Goal: Check status: Check status

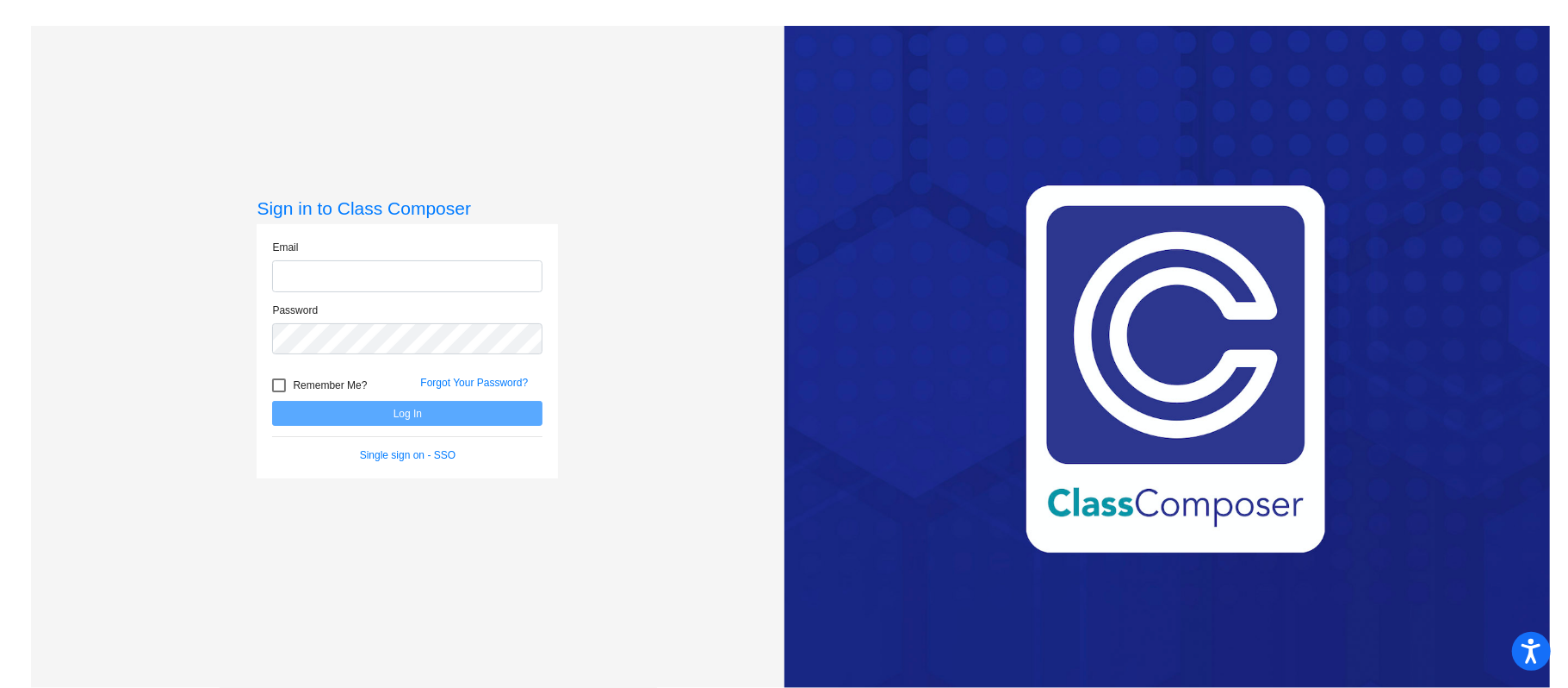
click at [470, 429] on form "Email Password Remember Me? Forgot Your Password? Log In Single sign on - SSO" at bounding box center [407, 350] width 270 height 223
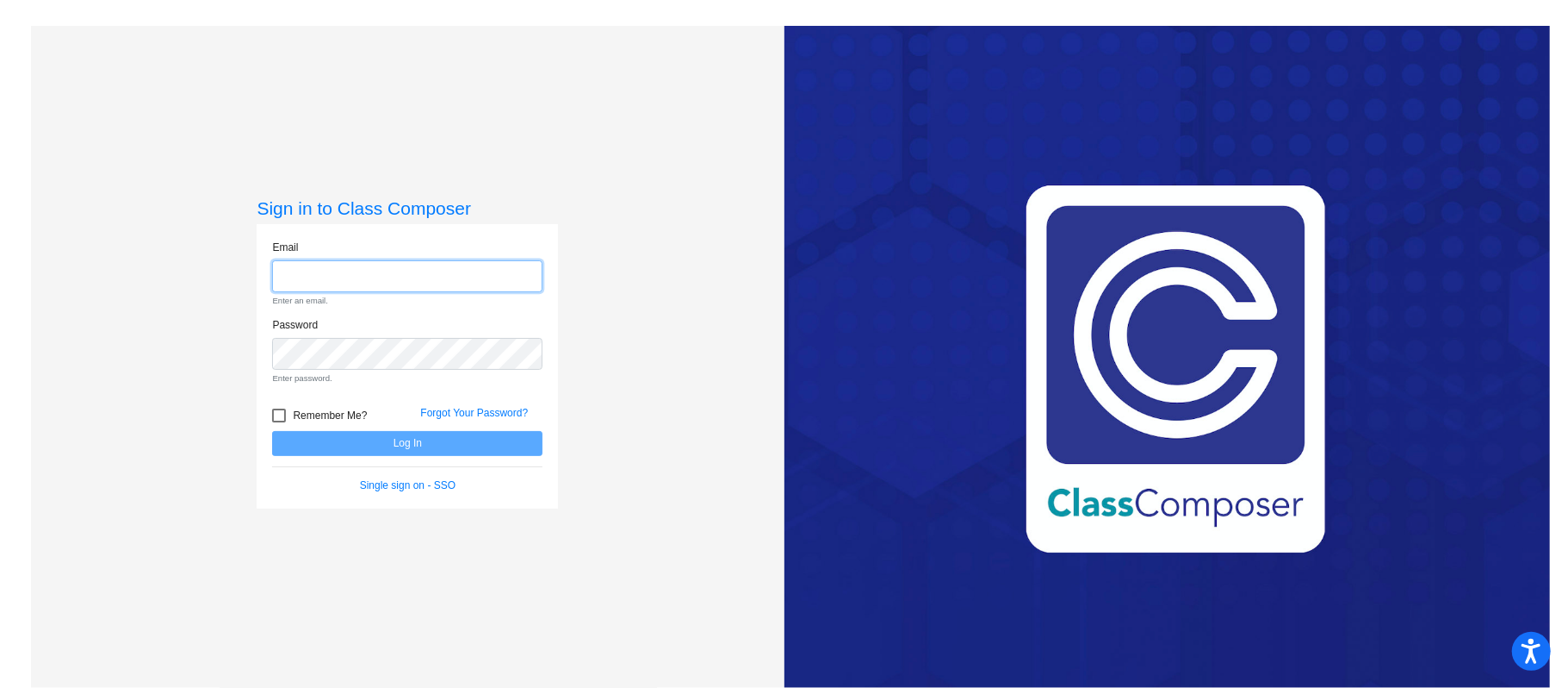
click at [377, 280] on input "email" at bounding box center [407, 277] width 270 height 32
type input "[PERSON_NAME][EMAIL_ADDRESS][PERSON_NAME][DOMAIN_NAME]"
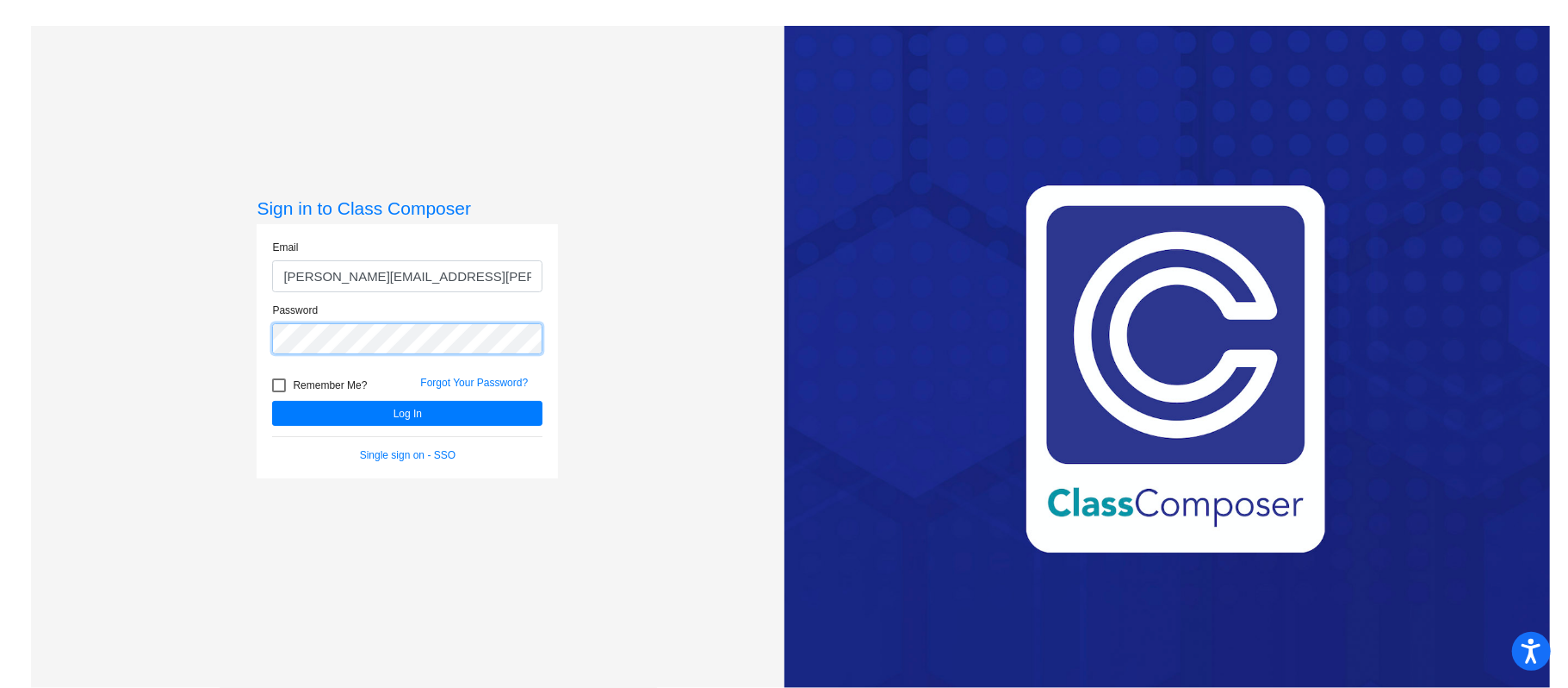
click at [272, 400] on button "Log In" at bounding box center [407, 412] width 270 height 25
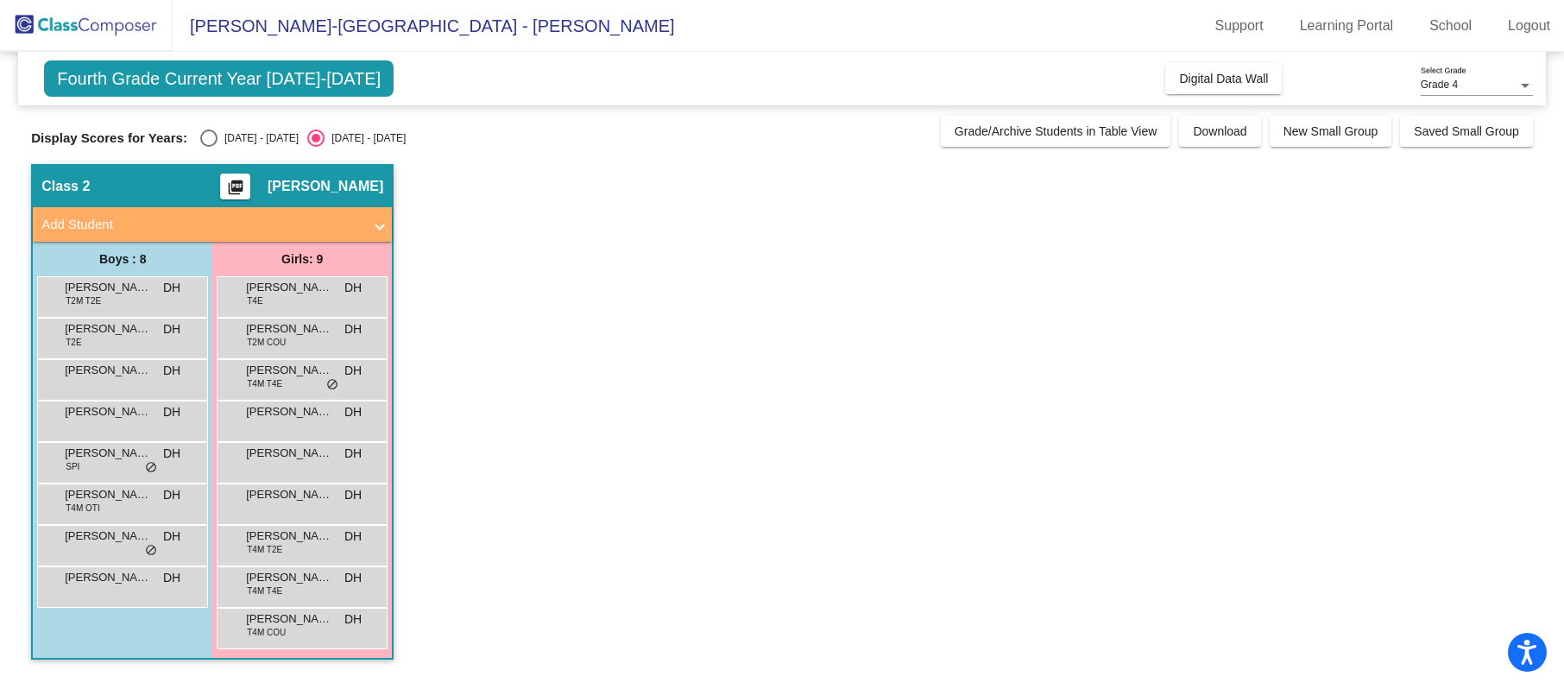
click at [194, 140] on div "Display Scores for Years: [DATE] - [DATE] [DATE] - [DATE]" at bounding box center [481, 137] width 901 height 17
click at [197, 139] on div "Display Scores for Years: [DATE] - [DATE] [DATE] - [DATE]" at bounding box center [481, 137] width 901 height 17
click at [209, 139] on div "Select an option" at bounding box center [208, 137] width 17 height 17
click at [209, 147] on input "[DATE] - [DATE]" at bounding box center [208, 147] width 1 height 1
radio input "true"
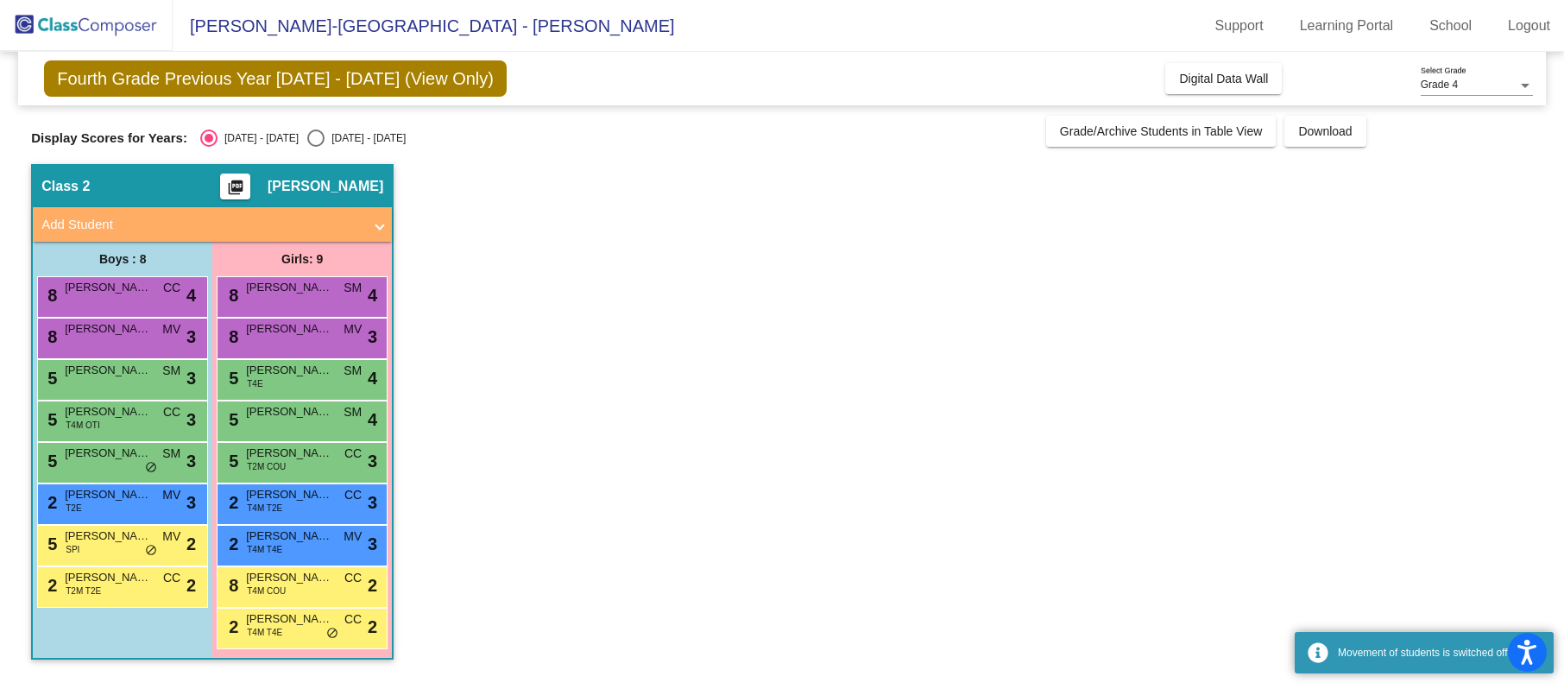
click at [488, 352] on app-classroom "Class 2 picture_as_pdf [PERSON_NAME] Add Student First Name Last Name Student I…" at bounding box center [781, 420] width 1501 height 513
